Goal: Task Accomplishment & Management: Use online tool/utility

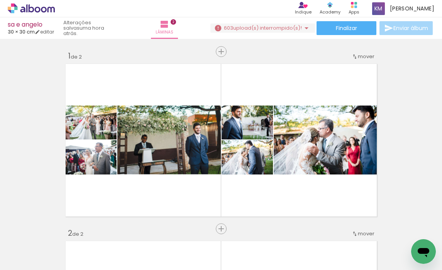
click at [272, 26] on span "upload(s) interrompido(s)!" at bounding box center [267, 27] width 69 height 7
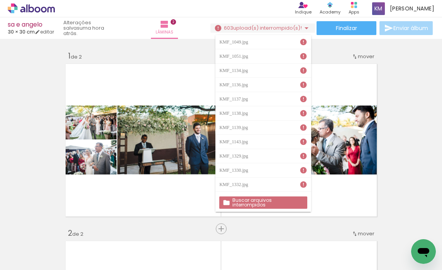
click at [275, 8] on div "› Editor de álbum Indique Indique e ganhe Conteúdo que inspira Academy Produtos…" at bounding box center [221, 8] width 442 height 17
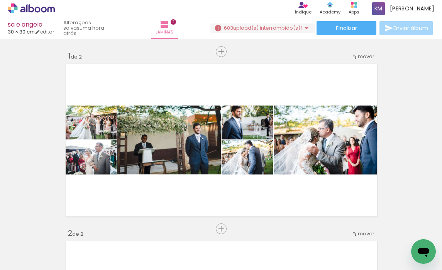
click at [274, 27] on span "upload(s) interrompido(s)!" at bounding box center [267, 27] width 69 height 7
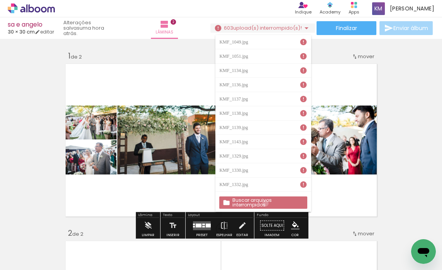
click at [0, 0] on slot "Buscar arquivos interrompidos" at bounding box center [0, 0] width 0 height 0
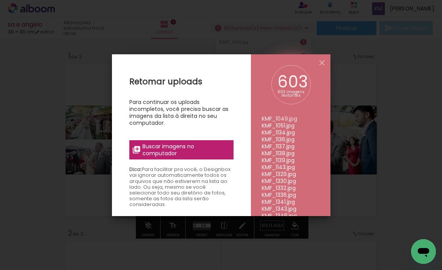
click at [197, 152] on span "Buscar imagens no computador" at bounding box center [185, 150] width 86 height 14
click at [0, 0] on input "file" at bounding box center [0, 0] width 0 height 0
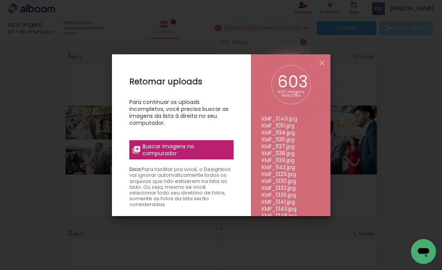
click at [135, 34] on iron-overlay-backdrop at bounding box center [221, 135] width 442 height 270
click at [321, 61] on iron-icon at bounding box center [321, 62] width 9 height 9
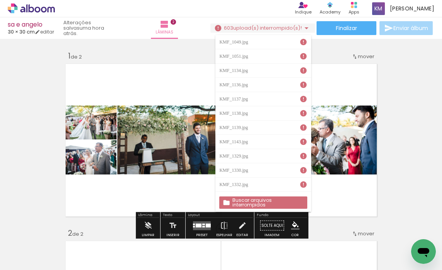
click at [107, 201] on quentale-layouter at bounding box center [221, 140] width 316 height 158
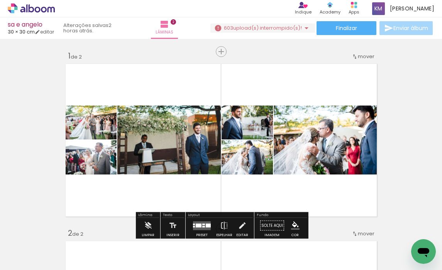
click at [286, 27] on span "upload(s) interrompido(s)!" at bounding box center [267, 27] width 69 height 7
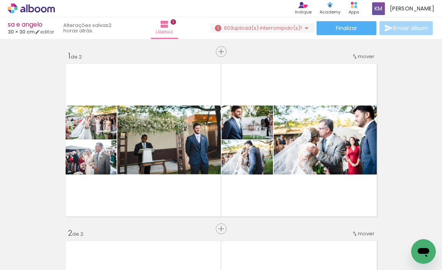
click at [277, 26] on span "upload(s) interrompido(s)!" at bounding box center [267, 27] width 69 height 7
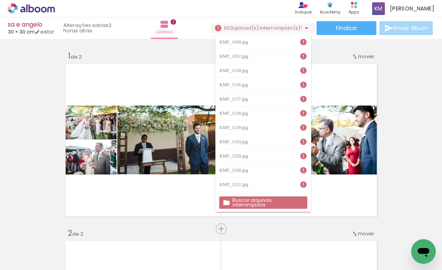
click at [0, 0] on slot "Buscar arquivos interrompidos" at bounding box center [0, 0] width 0 height 0
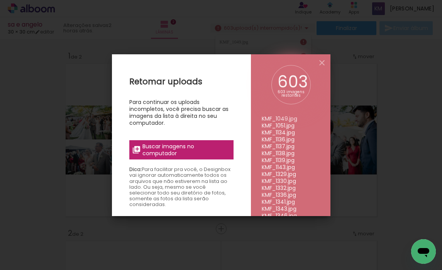
click at [206, 143] on span "Buscar imagens no computador" at bounding box center [185, 150] width 86 height 14
click at [0, 0] on input "file" at bounding box center [0, 0] width 0 height 0
click at [322, 61] on iron-icon at bounding box center [321, 62] width 9 height 9
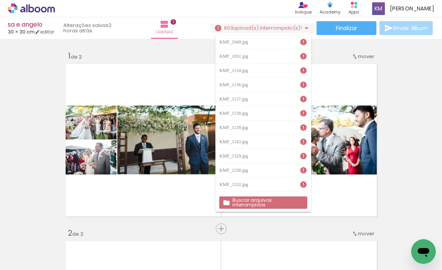
click at [304, 40] on iron-icon at bounding box center [303, 42] width 8 height 8
click at [304, 28] on iron-icon at bounding box center [306, 28] width 9 height 9
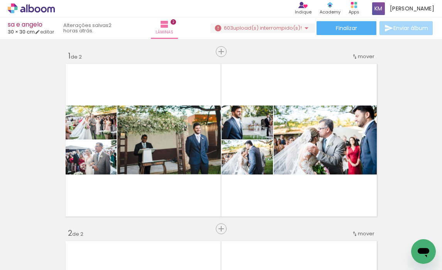
click at [214, 28] on iron-icon at bounding box center [218, 28] width 8 height 8
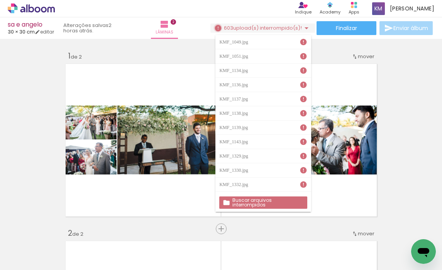
click at [214, 28] on iron-icon at bounding box center [218, 28] width 8 height 8
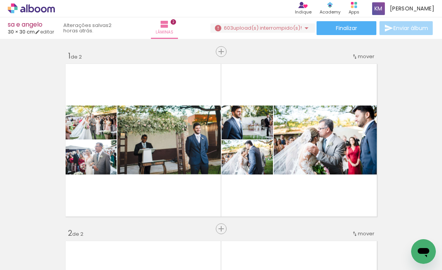
click at [286, 30] on span "upload(s) interrompido(s)!" at bounding box center [267, 27] width 69 height 7
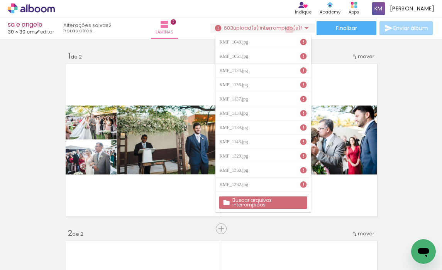
click at [286, 30] on span "upload(s) interrompido(s)!" at bounding box center [267, 27] width 69 height 7
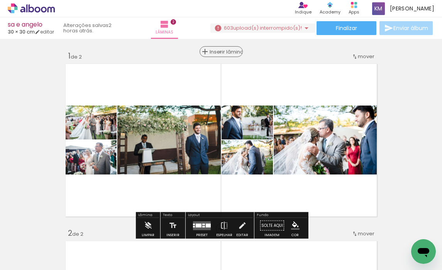
click at [220, 52] on span "Inserir lâmina" at bounding box center [224, 51] width 30 height 5
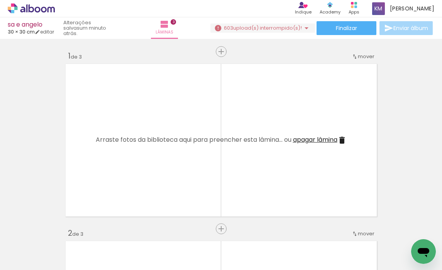
scroll to position [0, 40872]
drag, startPoint x: 292, startPoint y: 243, endPoint x: 279, endPoint y: 196, distance: 49.4
click at [279, 196] on quentale-workspace at bounding box center [221, 135] width 442 height 270
drag, startPoint x: 292, startPoint y: 244, endPoint x: 280, endPoint y: 169, distance: 75.7
click at [280, 169] on quentale-workspace at bounding box center [221, 135] width 442 height 270
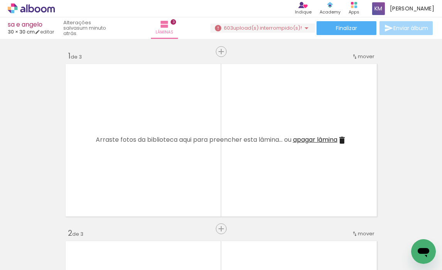
drag, startPoint x: 298, startPoint y: 244, endPoint x: 299, endPoint y: 162, distance: 81.4
click at [299, 162] on quentale-workspace at bounding box center [221, 135] width 442 height 270
click at [48, 32] on link "editar" at bounding box center [44, 32] width 19 height 7
type input "30,5"
type input "61"
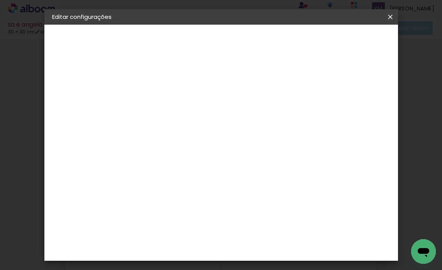
click at [388, 15] on iron-icon at bounding box center [389, 17] width 9 height 8
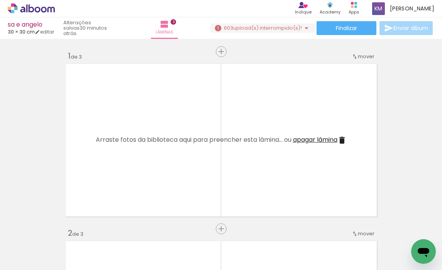
click at [36, 6] on icon at bounding box center [31, 8] width 47 height 10
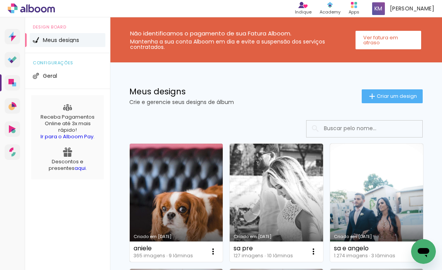
scroll to position [69, 0]
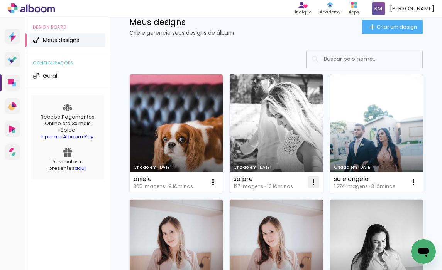
click at [313, 181] on iron-icon at bounding box center [313, 182] width 9 height 9
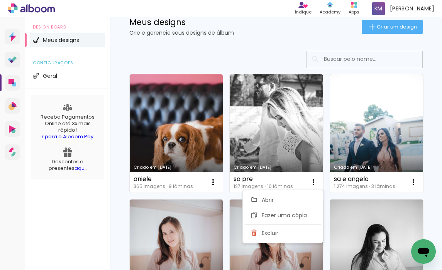
click at [282, 56] on div at bounding box center [275, 59] width 293 height 17
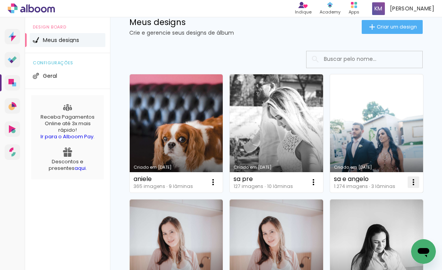
click at [415, 182] on iron-icon at bounding box center [413, 182] width 9 height 9
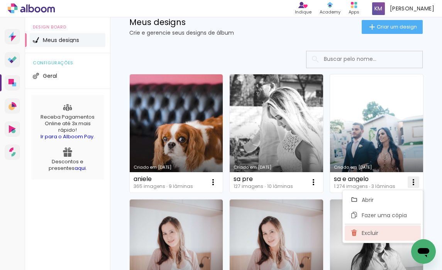
click at [383, 237] on paper-item "Excluir" at bounding box center [382, 233] width 76 height 15
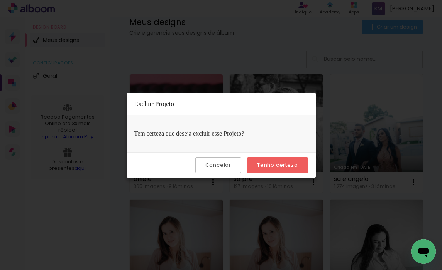
click at [0, 0] on slot "Tenho certeza" at bounding box center [0, 0] width 0 height 0
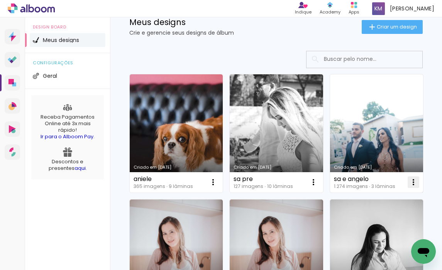
click at [408, 182] on paper-icon-button at bounding box center [412, 182] width 15 height 15
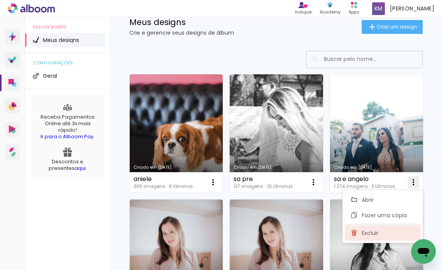
click at [357, 231] on iron-icon at bounding box center [354, 233] width 7 height 9
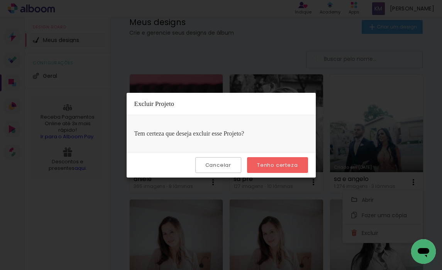
click at [0, 0] on slot "Tenho certeza" at bounding box center [0, 0] width 0 height 0
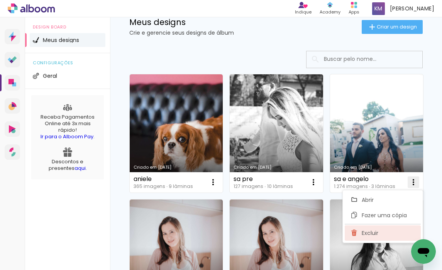
click at [361, 233] on paper-item "Excluir" at bounding box center [382, 233] width 76 height 15
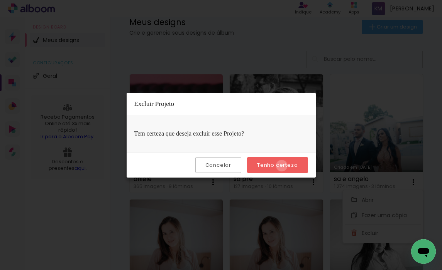
click at [0, 0] on slot "Tenho certeza" at bounding box center [0, 0] width 0 height 0
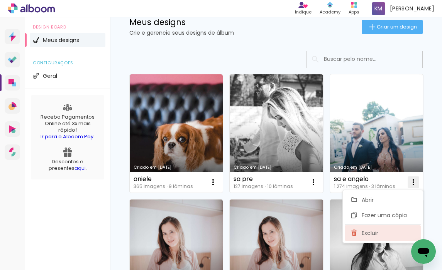
click at [369, 233] on span "Excluir" at bounding box center [369, 233] width 17 height 5
click at [362, 231] on span "Excluir" at bounding box center [369, 233] width 17 height 5
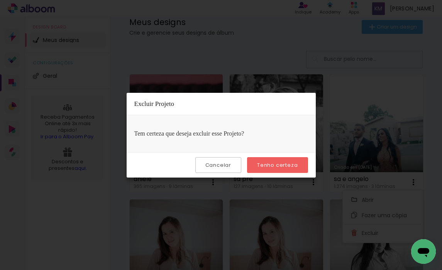
click at [0, 0] on slot "Tenho certeza" at bounding box center [0, 0] width 0 height 0
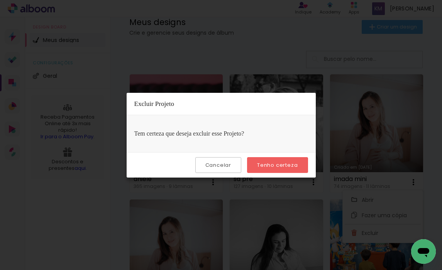
click at [284, 39] on iron-overlay-backdrop at bounding box center [221, 135] width 442 height 270
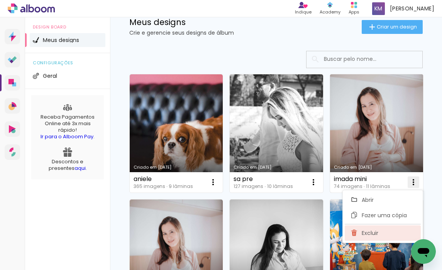
click at [374, 234] on span "Excluir" at bounding box center [369, 233] width 17 height 5
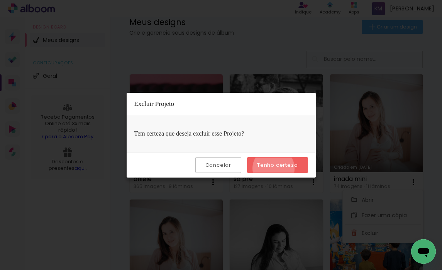
click at [275, 168] on paper-button "Tenho certeza" at bounding box center [277, 165] width 61 height 16
click at [129, 44] on iron-overlay-backdrop at bounding box center [221, 135] width 442 height 270
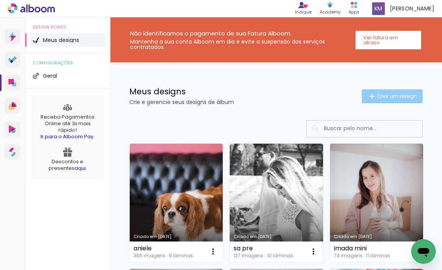
click at [388, 99] on span "Criar um design" at bounding box center [396, 96] width 40 height 5
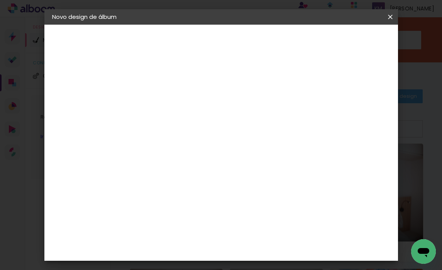
click at [178, 105] on input at bounding box center [178, 104] width 0 height 12
type input "samira"
click at [0, 0] on slot "Avançar" at bounding box center [0, 0] width 0 height 0
click at [0, 0] on slot "Tamanho Livre" at bounding box center [0, 0] width 0 height 0
click at [0, 0] on slot "Avançar" at bounding box center [0, 0] width 0 height 0
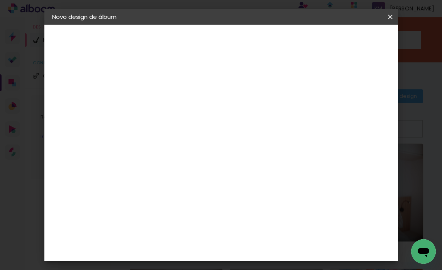
click at [164, 184] on div "cm" at bounding box center [168, 184] width 9 height 12
click at [161, 184] on input "30" at bounding box center [154, 184] width 20 height 12
type input "30,5"
type paper-input "30,5"
click at [279, 251] on div "cm" at bounding box center [281, 252] width 9 height 12
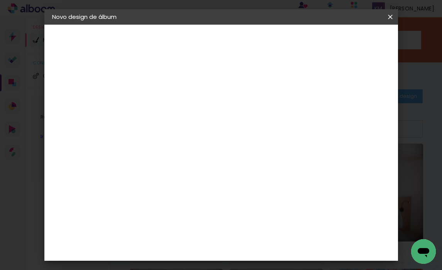
click at [274, 252] on input "60" at bounding box center [267, 252] width 20 height 12
type input "61"
type paper-input "61"
click at [348, 46] on span "Iniciar design" at bounding box center [335, 43] width 24 height 11
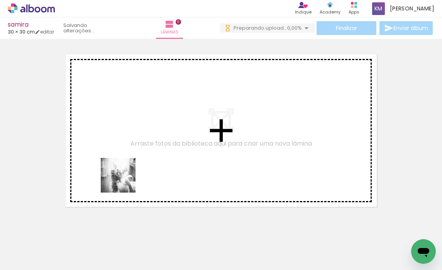
drag, startPoint x: 79, startPoint y: 246, endPoint x: 129, endPoint y: 214, distance: 59.0
click at [126, 180] on quentale-workspace at bounding box center [221, 135] width 442 height 270
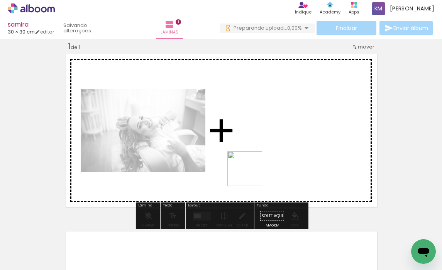
drag, startPoint x: 127, startPoint y: 248, endPoint x: 251, endPoint y: 175, distance: 144.1
click at [251, 175] on quentale-workspace at bounding box center [221, 135] width 442 height 270
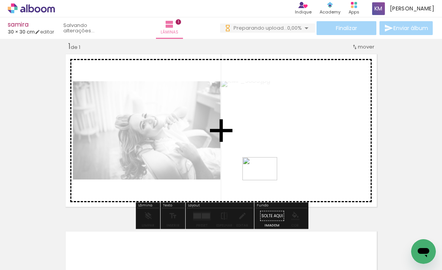
drag, startPoint x: 208, startPoint y: 247, endPoint x: 265, endPoint y: 181, distance: 88.3
click at [265, 181] on quentale-workspace at bounding box center [221, 135] width 442 height 270
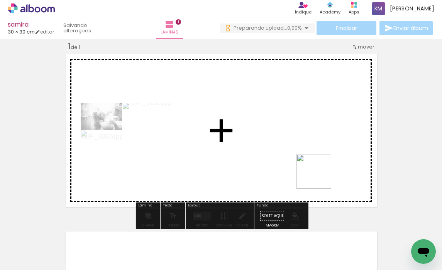
drag, startPoint x: 297, startPoint y: 243, endPoint x: 324, endPoint y: 171, distance: 77.0
click at [324, 171] on quentale-workspace at bounding box center [221, 135] width 442 height 270
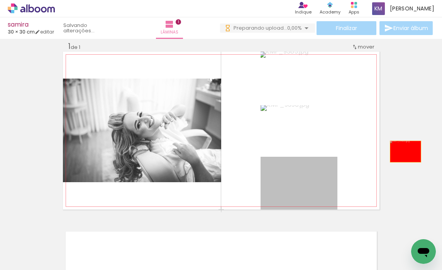
drag, startPoint x: 326, startPoint y: 187, endPoint x: 410, endPoint y: 150, distance: 91.4
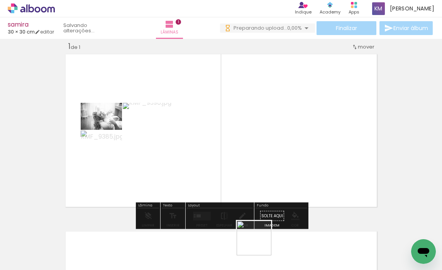
drag, startPoint x: 254, startPoint y: 251, endPoint x: 343, endPoint y: 150, distance: 133.9
click at [343, 150] on quentale-workspace at bounding box center [221, 135] width 442 height 270
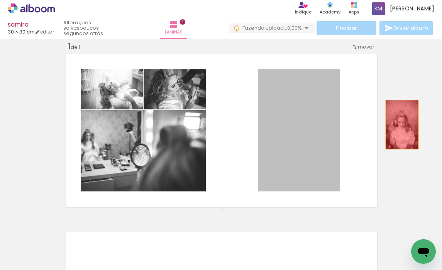
drag, startPoint x: 315, startPoint y: 154, endPoint x: 402, endPoint y: 125, distance: 92.0
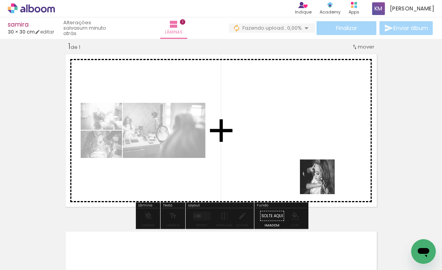
drag, startPoint x: 296, startPoint y: 246, endPoint x: 340, endPoint y: 157, distance: 99.0
click at [340, 157] on quentale-workspace at bounding box center [221, 135] width 442 height 270
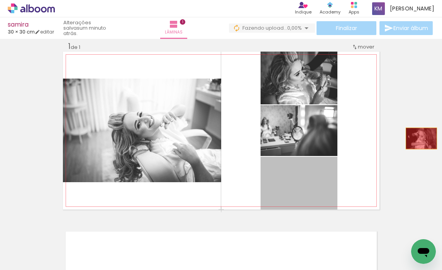
drag, startPoint x: 317, startPoint y: 196, endPoint x: 424, endPoint y: 137, distance: 122.2
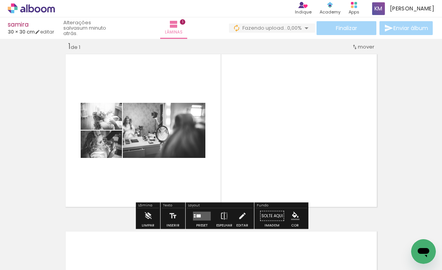
click at [201, 213] on quentale-layouter at bounding box center [202, 216] width 18 height 9
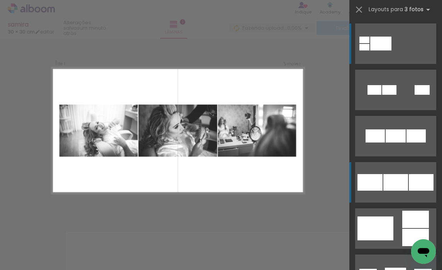
click at [393, 182] on div at bounding box center [395, 182] width 25 height 17
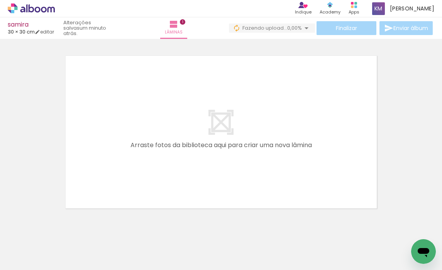
scroll to position [0, 183]
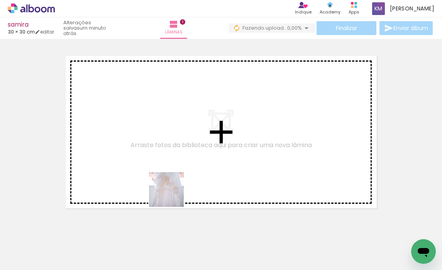
drag, startPoint x: 162, startPoint y: 241, endPoint x: 173, endPoint y: 189, distance: 53.2
click at [173, 189] on quentale-workspace at bounding box center [221, 135] width 442 height 270
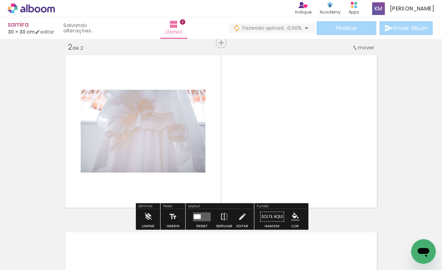
scroll to position [187, 0]
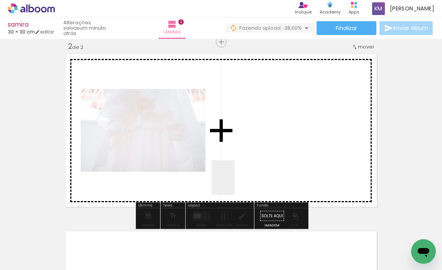
drag, startPoint x: 200, startPoint y: 239, endPoint x: 236, endPoint y: 182, distance: 67.4
click at [236, 182] on quentale-workspace at bounding box center [221, 135] width 442 height 270
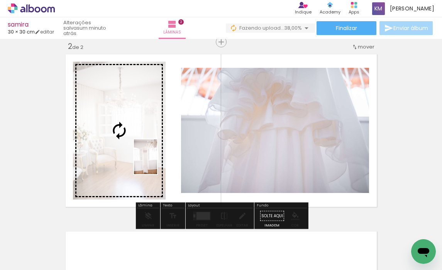
drag, startPoint x: 244, startPoint y: 241, endPoint x: 157, endPoint y: 163, distance: 116.9
click at [157, 163] on quentale-workspace at bounding box center [221, 135] width 442 height 270
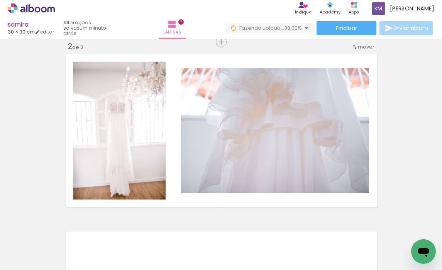
scroll to position [0, 428]
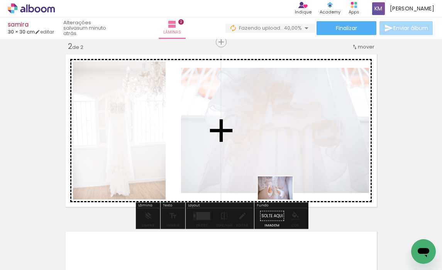
drag, startPoint x: 263, startPoint y: 246, endPoint x: 282, endPoint y: 196, distance: 53.2
click at [282, 196] on quentale-workspace at bounding box center [221, 135] width 442 height 270
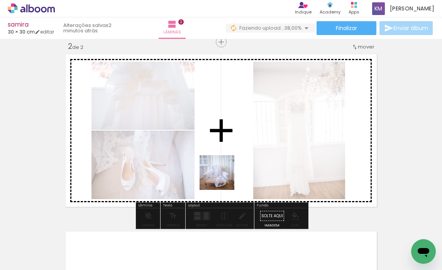
drag, startPoint x: 211, startPoint y: 243, endPoint x: 224, endPoint y: 172, distance: 72.9
click at [224, 172] on quentale-workspace at bounding box center [221, 135] width 442 height 270
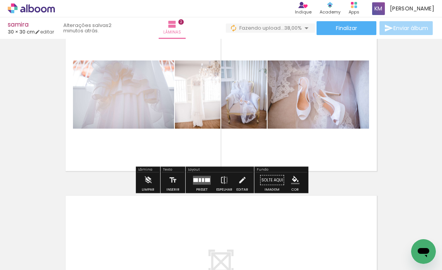
scroll to position [226, 0]
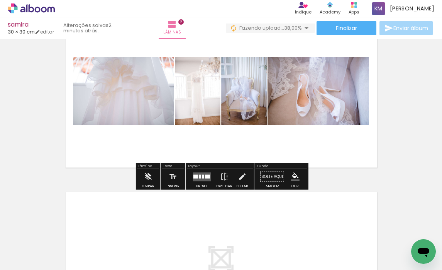
click at [199, 178] on div at bounding box center [200, 177] width 2 height 4
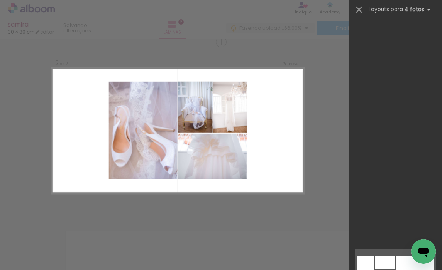
scroll to position [2792, 0]
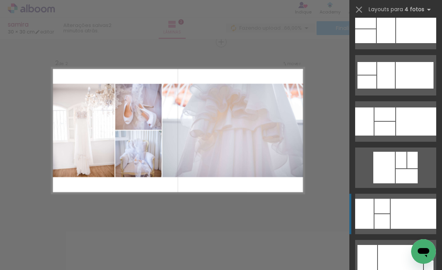
click at [388, 218] on div at bounding box center [381, 221] width 15 height 15
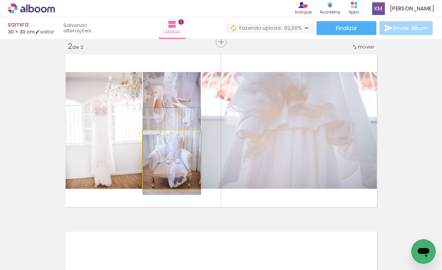
drag, startPoint x: 174, startPoint y: 169, endPoint x: 176, endPoint y: 160, distance: 8.6
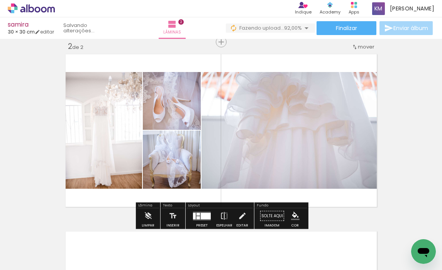
click at [417, 185] on div "Inserir lâmina 1 de 2 Inserir lâmina 2 de 2" at bounding box center [221, 121] width 442 height 533
click at [201, 217] on div at bounding box center [206, 216] width 10 height 7
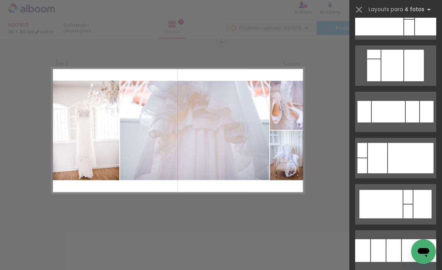
scroll to position [4855, 0]
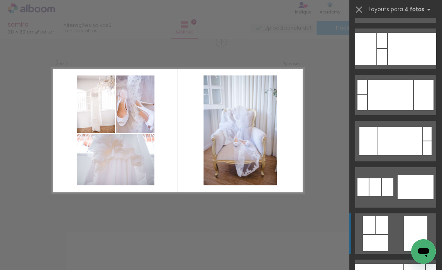
click at [398, 220] on quentale-layouter at bounding box center [395, 234] width 81 height 41
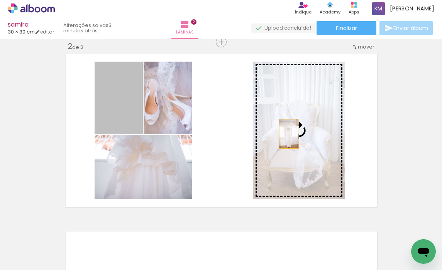
drag, startPoint x: 134, startPoint y: 111, endPoint x: 289, endPoint y: 134, distance: 156.1
click at [0, 0] on slot at bounding box center [0, 0] width 0 height 0
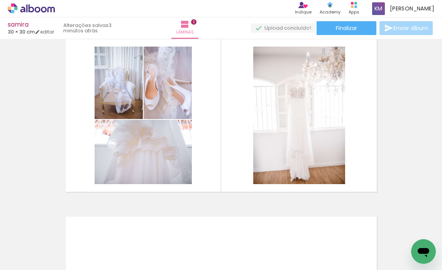
scroll to position [200, 0]
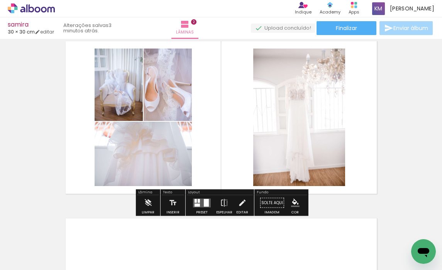
click at [201, 204] on quentale-layouter at bounding box center [202, 203] width 18 height 9
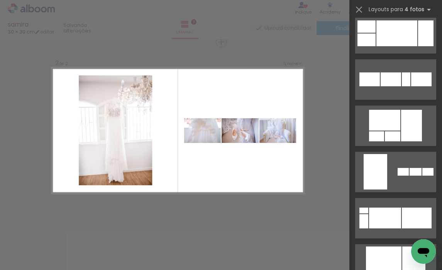
scroll to position [7310, 0]
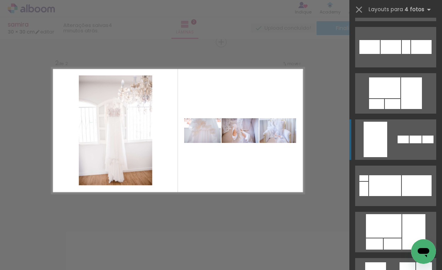
click at [381, 135] on div at bounding box center [375, 139] width 24 height 35
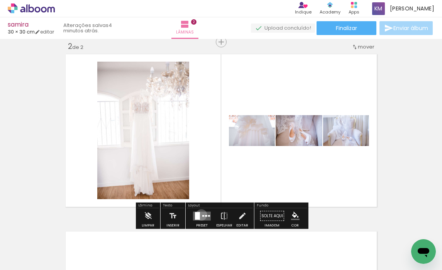
click at [199, 215] on quentale-layouter at bounding box center [202, 216] width 18 height 9
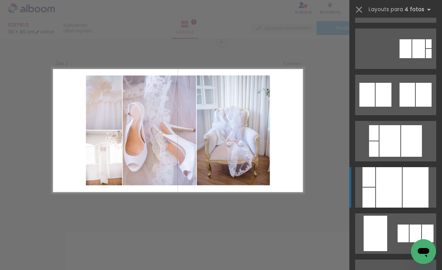
scroll to position [10760, 0]
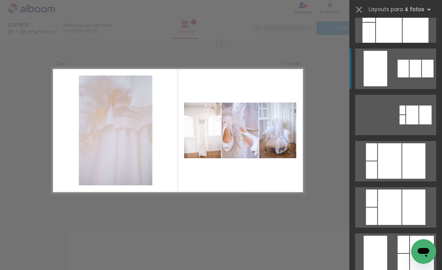
click at [373, 66] on div at bounding box center [375, 68] width 24 height 35
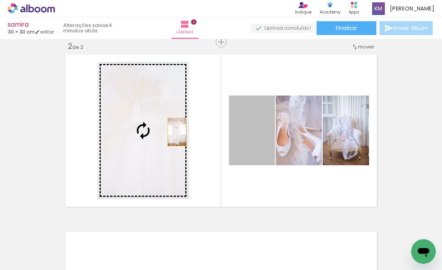
drag, startPoint x: 237, startPoint y: 149, endPoint x: 174, endPoint y: 133, distance: 64.7
click at [0, 0] on slot at bounding box center [0, 0] width 0 height 0
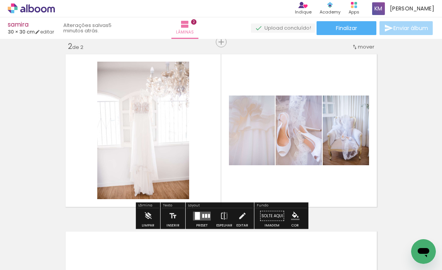
click at [347, 184] on quentale-layouter at bounding box center [221, 131] width 316 height 158
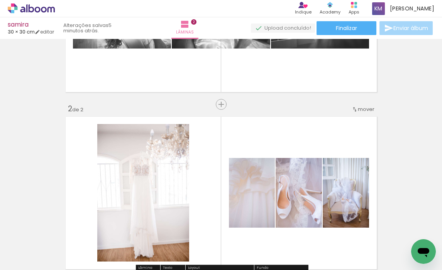
scroll to position [116, 0]
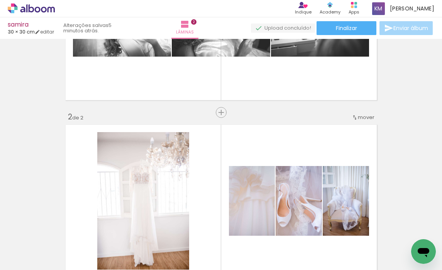
click at [363, 118] on span "mover" at bounding box center [366, 117] width 17 height 7
click at [347, 113] on span "1" at bounding box center [346, 116] width 2 height 13
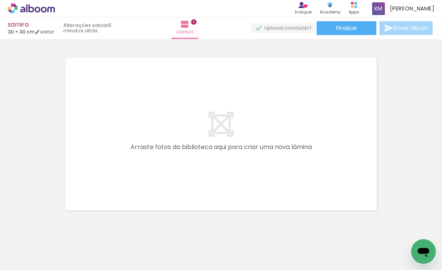
scroll to position [0, 253]
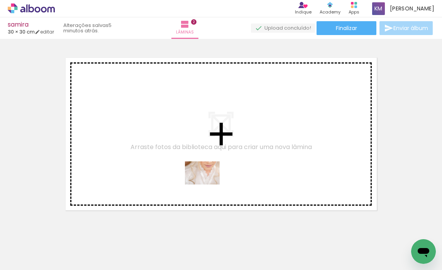
drag, startPoint x: 214, startPoint y: 240, endPoint x: 207, endPoint y: 181, distance: 59.8
click at [207, 181] on quentale-workspace at bounding box center [221, 135] width 442 height 270
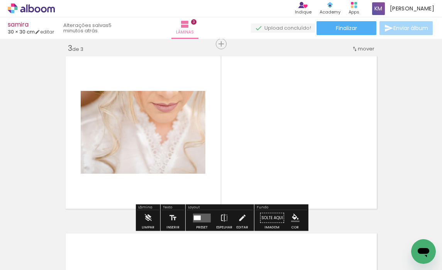
scroll to position [365, 0]
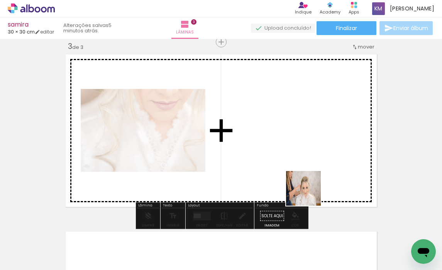
drag, startPoint x: 307, startPoint y: 247, endPoint x: 310, endPoint y: 192, distance: 55.6
click at [310, 192] on quentale-workspace at bounding box center [221, 135] width 442 height 270
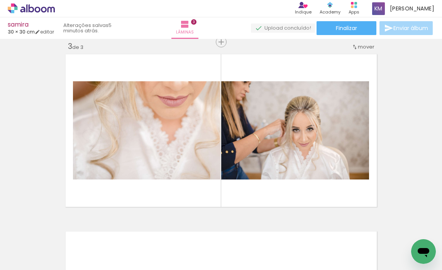
scroll to position [0, 546]
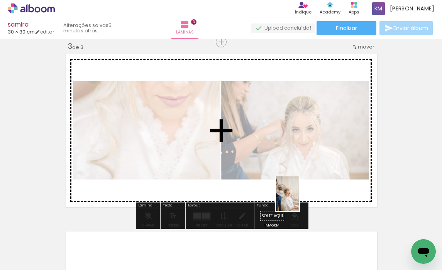
drag, startPoint x: 265, startPoint y: 243, endPoint x: 300, endPoint y: 199, distance: 55.8
click at [300, 199] on quentale-workspace at bounding box center [221, 135] width 442 height 270
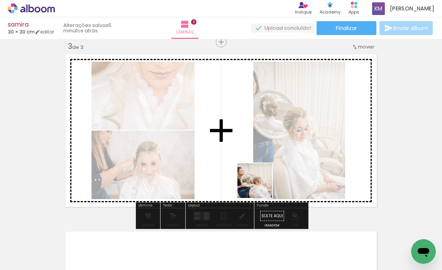
drag, startPoint x: 228, startPoint y: 242, endPoint x: 260, endPoint y: 185, distance: 65.3
click at [260, 185] on quentale-workspace at bounding box center [221, 135] width 442 height 270
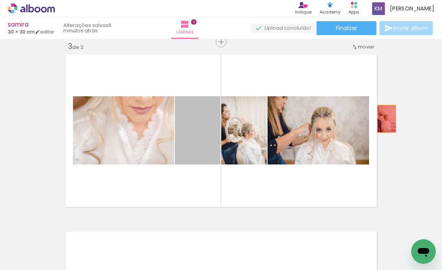
drag, startPoint x: 206, startPoint y: 154, endPoint x: 389, endPoint y: 119, distance: 186.2
click at [388, 119] on div "Inserir lâmina 1 de 3 Inserir lâmina 2 de 3 Inserir lâmina 3 de 3" at bounding box center [221, 32] width 442 height 710
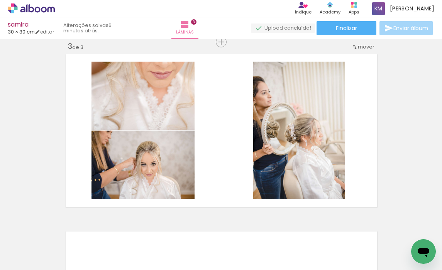
scroll to position [0, 604]
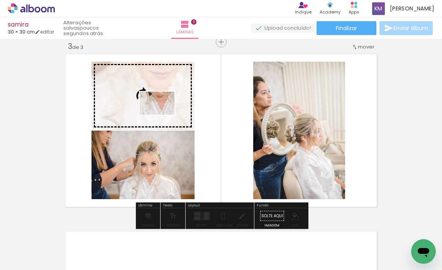
drag, startPoint x: 300, startPoint y: 243, endPoint x: 163, endPoint y: 115, distance: 188.1
click at [163, 115] on quentale-workspace at bounding box center [221, 135] width 442 height 270
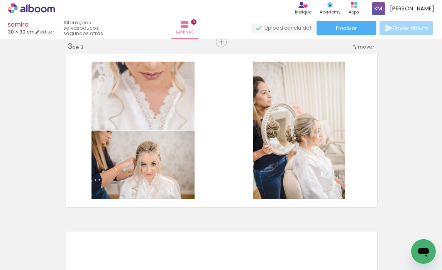
scroll to position [0, 364]
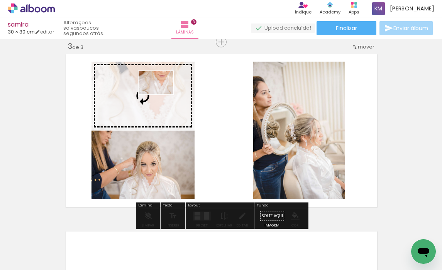
drag, startPoint x: 113, startPoint y: 252, endPoint x: 162, endPoint y: 95, distance: 165.2
click at [162, 95] on quentale-workspace at bounding box center [221, 135] width 442 height 270
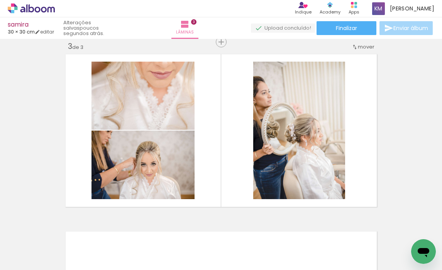
scroll to position [0, 643]
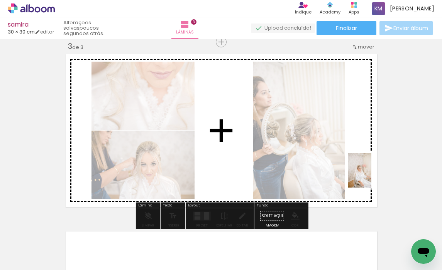
drag, startPoint x: 299, startPoint y: 242, endPoint x: 371, endPoint y: 176, distance: 97.2
click at [371, 176] on quentale-workspace at bounding box center [221, 135] width 442 height 270
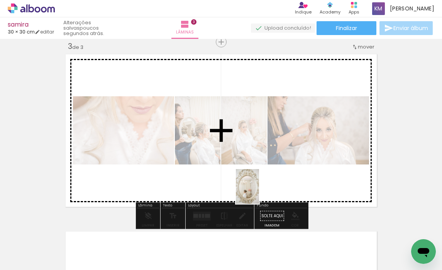
drag, startPoint x: 216, startPoint y: 243, endPoint x: 260, endPoint y: 192, distance: 67.0
click at [259, 192] on quentale-workspace at bounding box center [221, 135] width 442 height 270
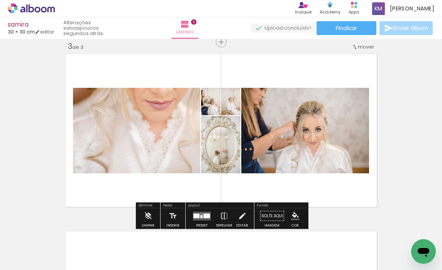
click at [204, 215] on div at bounding box center [206, 216] width 7 height 5
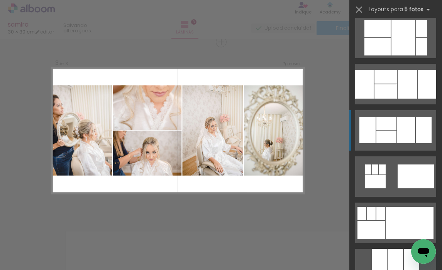
scroll to position [1575, 0]
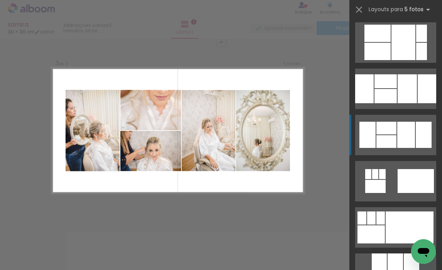
click at [394, 122] on div at bounding box center [386, 128] width 20 height 13
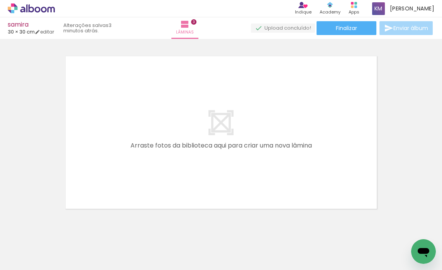
scroll to position [0, 810]
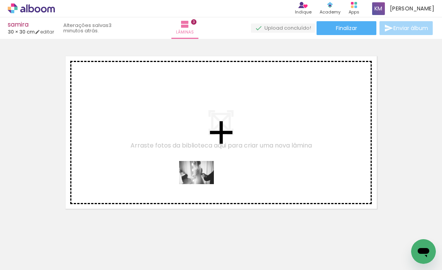
drag, startPoint x: 184, startPoint y: 240, endPoint x: 203, endPoint y: 183, distance: 59.8
click at [203, 183] on quentale-workspace at bounding box center [221, 135] width 442 height 270
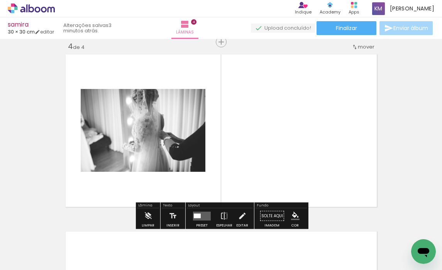
scroll to position [542, 0]
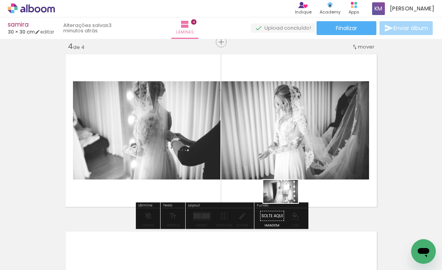
drag, startPoint x: 266, startPoint y: 253, endPoint x: 295, endPoint y: 192, distance: 68.0
click at [293, 194] on quentale-workspace at bounding box center [221, 135] width 442 height 270
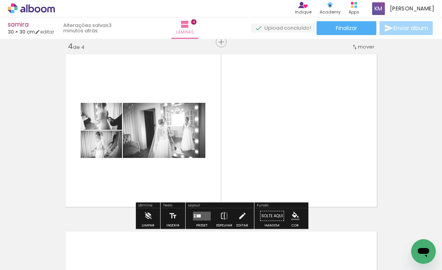
click at [197, 213] on quentale-layouter at bounding box center [202, 216] width 18 height 9
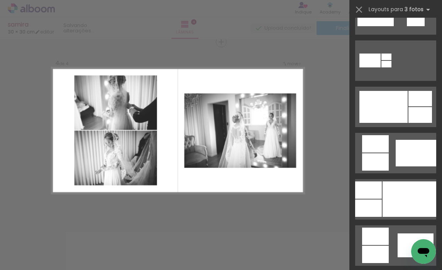
scroll to position [388, 0]
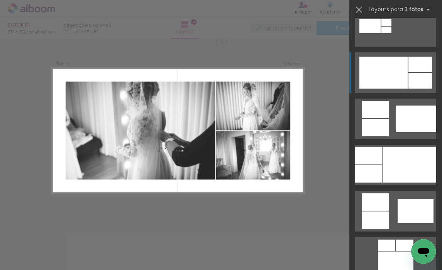
click at [386, 69] on div at bounding box center [383, 73] width 48 height 32
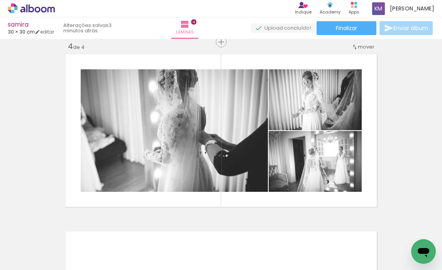
scroll to position [525, 0]
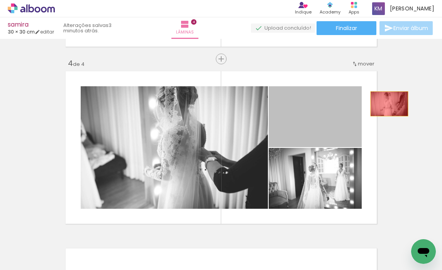
drag, startPoint x: 351, startPoint y: 135, endPoint x: 405, endPoint y: 95, distance: 67.0
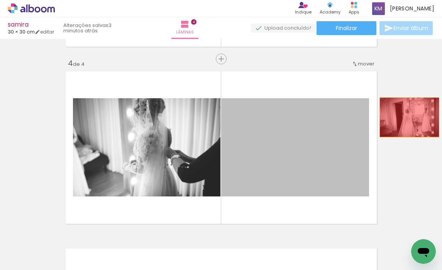
drag, startPoint x: 356, startPoint y: 158, endPoint x: 414, endPoint y: 114, distance: 72.7
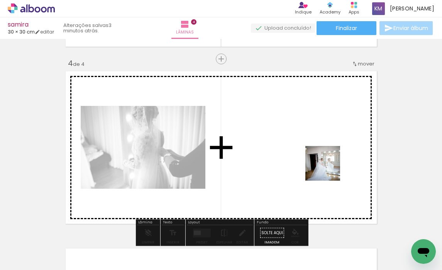
drag, startPoint x: 317, startPoint y: 239, endPoint x: 332, endPoint y: 164, distance: 76.6
click at [332, 164] on quentale-workspace at bounding box center [221, 135] width 442 height 270
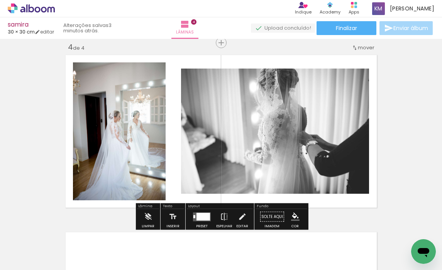
scroll to position [552, 0]
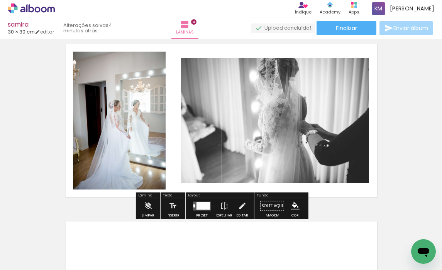
click at [198, 203] on div at bounding box center [203, 206] width 14 height 8
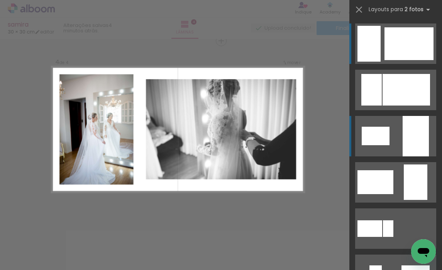
scroll to position [542, 0]
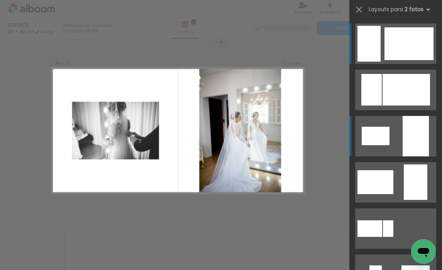
click at [396, 136] on quentale-layouter at bounding box center [395, 136] width 81 height 41
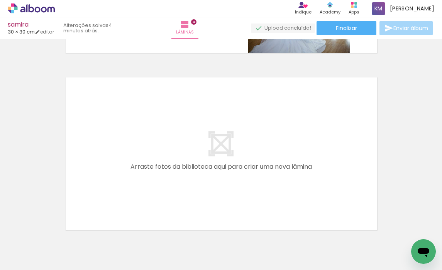
scroll to position [703, 0]
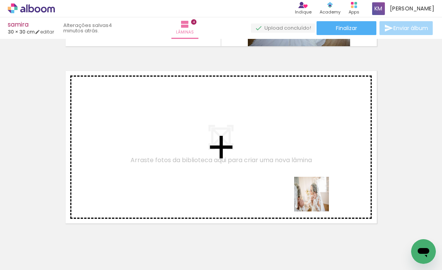
drag, startPoint x: 348, startPoint y: 235, endPoint x: 301, endPoint y: 185, distance: 68.8
click at [301, 185] on quentale-workspace at bounding box center [221, 135] width 442 height 270
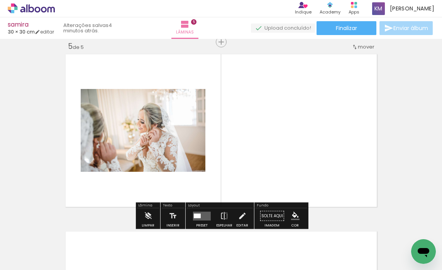
scroll to position [0, 944]
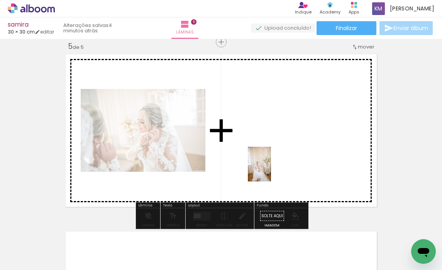
drag, startPoint x: 260, startPoint y: 239, endPoint x: 271, endPoint y: 170, distance: 70.2
click at [271, 170] on quentale-workspace at bounding box center [221, 135] width 442 height 270
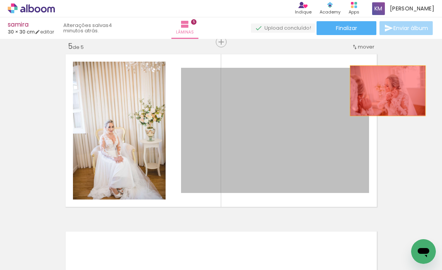
drag, startPoint x: 333, startPoint y: 123, endPoint x: 402, endPoint y: 84, distance: 79.3
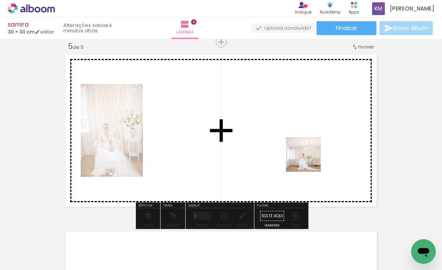
drag, startPoint x: 311, startPoint y: 240, endPoint x: 309, endPoint y: 141, distance: 98.8
click at [309, 141] on quentale-workspace at bounding box center [221, 135] width 442 height 270
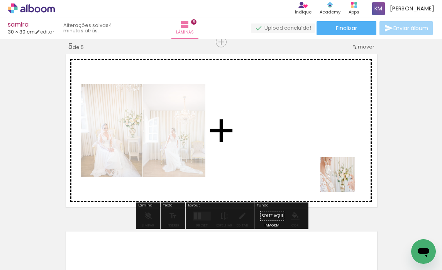
drag, startPoint x: 348, startPoint y: 243, endPoint x: 343, endPoint y: 177, distance: 66.2
click at [343, 177] on quentale-workspace at bounding box center [221, 135] width 442 height 270
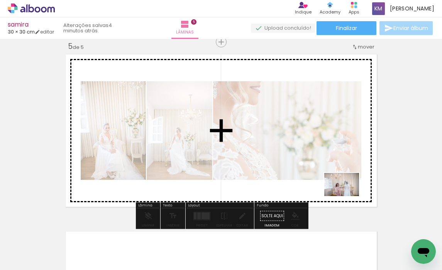
drag, startPoint x: 392, startPoint y: 247, endPoint x: 347, endPoint y: 195, distance: 68.9
click at [347, 195] on quentale-workspace at bounding box center [221, 135] width 442 height 270
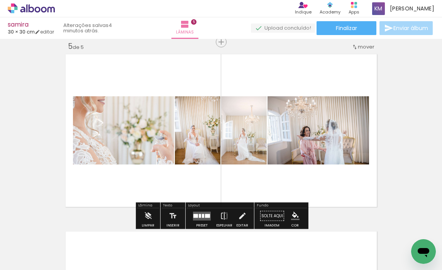
scroll to position [0, 1033]
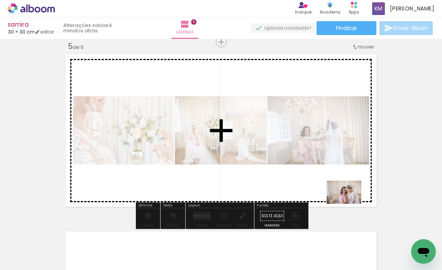
drag, startPoint x: 342, startPoint y: 243, endPoint x: 349, endPoint y: 204, distance: 39.7
click at [349, 204] on quentale-workspace at bounding box center [221, 135] width 442 height 270
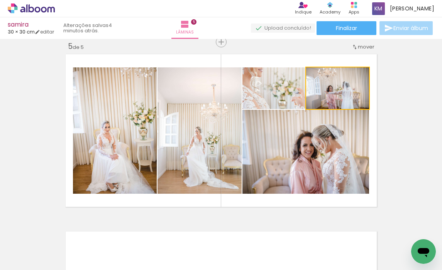
drag, startPoint x: 355, startPoint y: 93, endPoint x: 411, endPoint y: 74, distance: 59.4
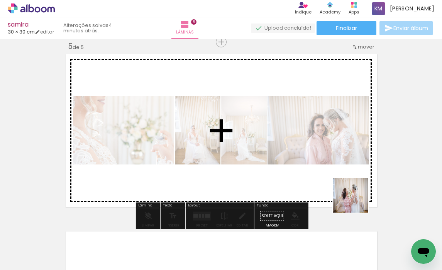
drag, startPoint x: 382, startPoint y: 245, endPoint x: 346, endPoint y: 185, distance: 70.1
click at [346, 185] on quentale-workspace at bounding box center [221, 135] width 442 height 270
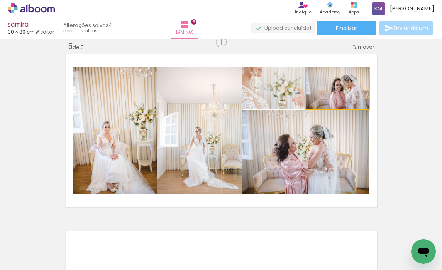
drag, startPoint x: 355, startPoint y: 102, endPoint x: 408, endPoint y: 79, distance: 57.5
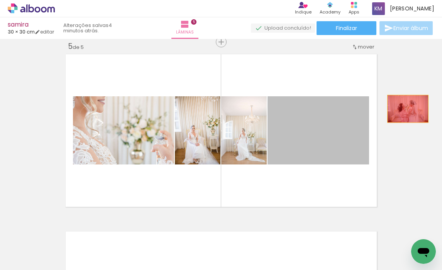
drag, startPoint x: 351, startPoint y: 140, endPoint x: 407, endPoint y: 109, distance: 64.2
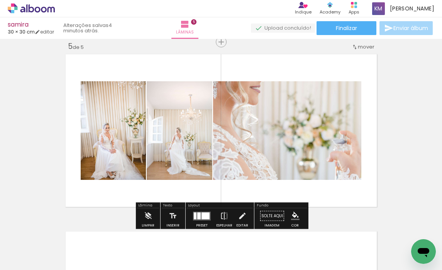
click at [206, 213] on div at bounding box center [205, 216] width 8 height 7
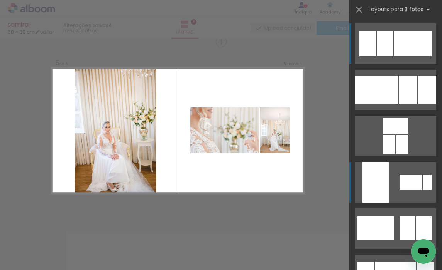
click at [380, 191] on div at bounding box center [375, 182] width 26 height 41
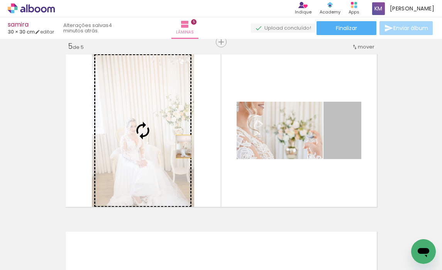
drag, startPoint x: 333, startPoint y: 148, endPoint x: 183, endPoint y: 148, distance: 150.4
click at [0, 0] on slot at bounding box center [0, 0] width 0 height 0
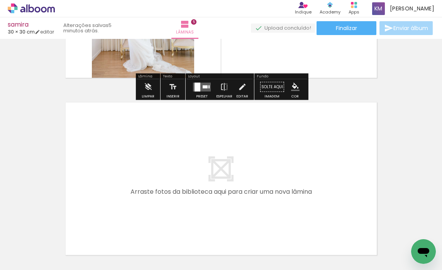
scroll to position [912, 0]
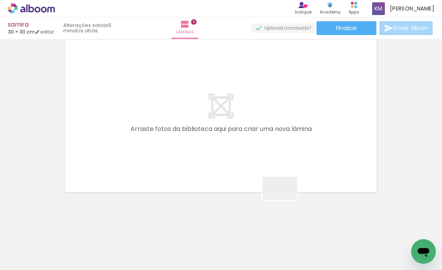
drag, startPoint x: 299, startPoint y: 248, endPoint x: 279, endPoint y: 170, distance: 80.6
click at [279, 170] on quentale-workspace at bounding box center [221, 135] width 442 height 270
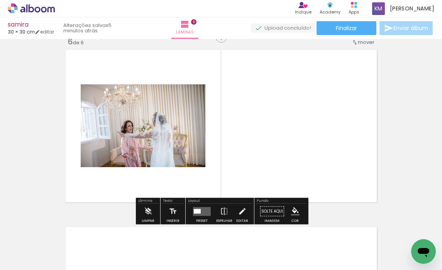
scroll to position [897, 0]
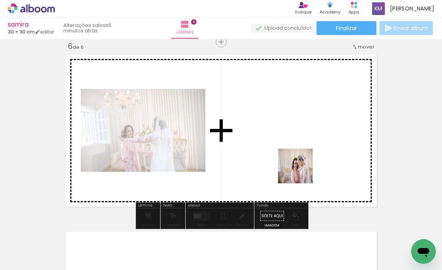
drag, startPoint x: 338, startPoint y: 245, endPoint x: 297, endPoint y: 165, distance: 89.7
click at [297, 165] on quentale-workspace at bounding box center [221, 135] width 442 height 270
